Goal: Navigation & Orientation: Go to known website

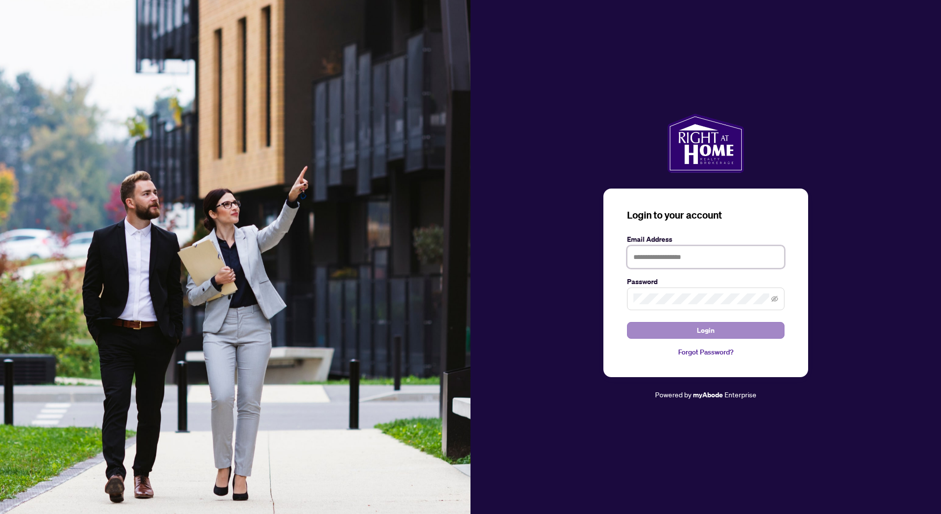
type input "**********"
click at [676, 332] on button "Login" at bounding box center [705, 330] width 157 height 17
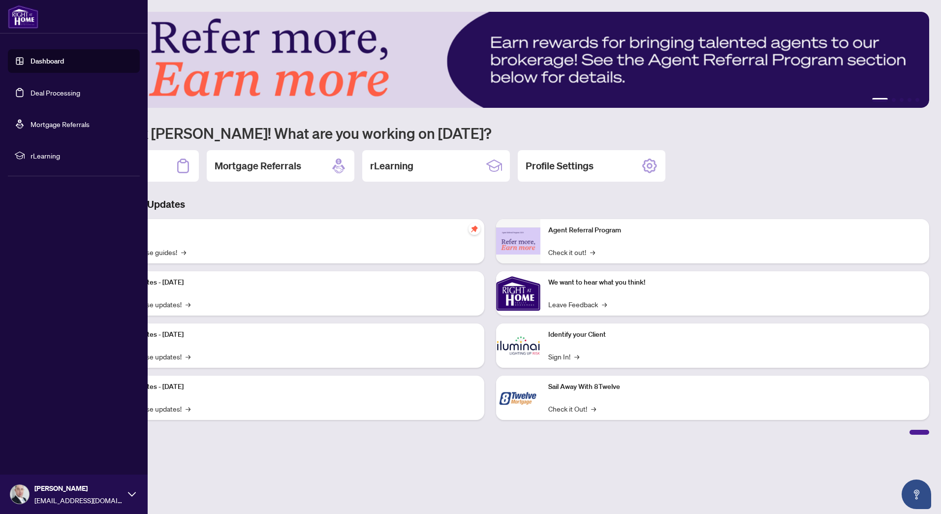
click at [51, 65] on link "Dashboard" at bounding box center [47, 61] width 33 height 9
click at [52, 60] on link "Dashboard" at bounding box center [47, 61] width 33 height 9
